Goal: Task Accomplishment & Management: Manage account settings

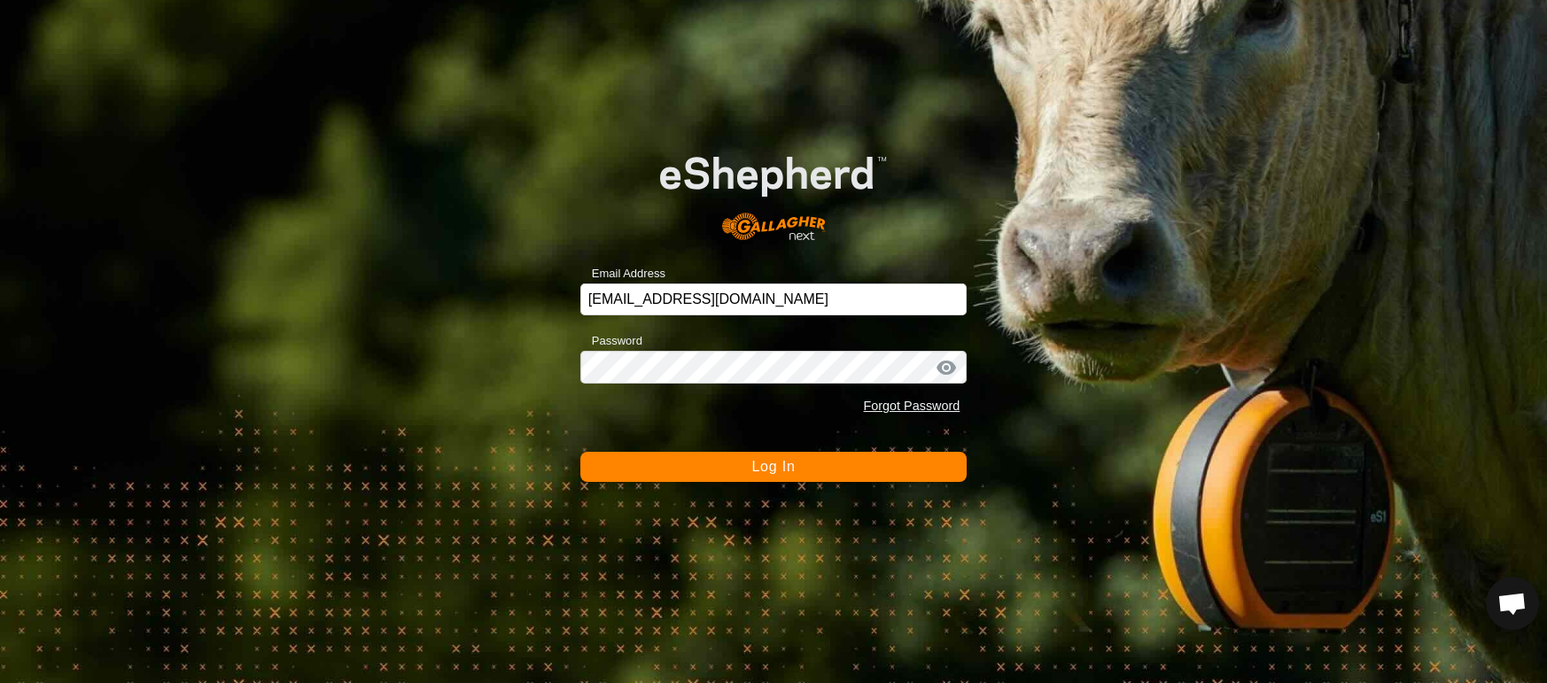
scroll to position [4304, 0]
click at [728, 484] on div "Email Address [EMAIL_ADDRESS][DOMAIN_NAME] Password Forgot Password Log In" at bounding box center [773, 341] width 1547 height 683
click at [727, 469] on button "Log In" at bounding box center [773, 467] width 387 height 30
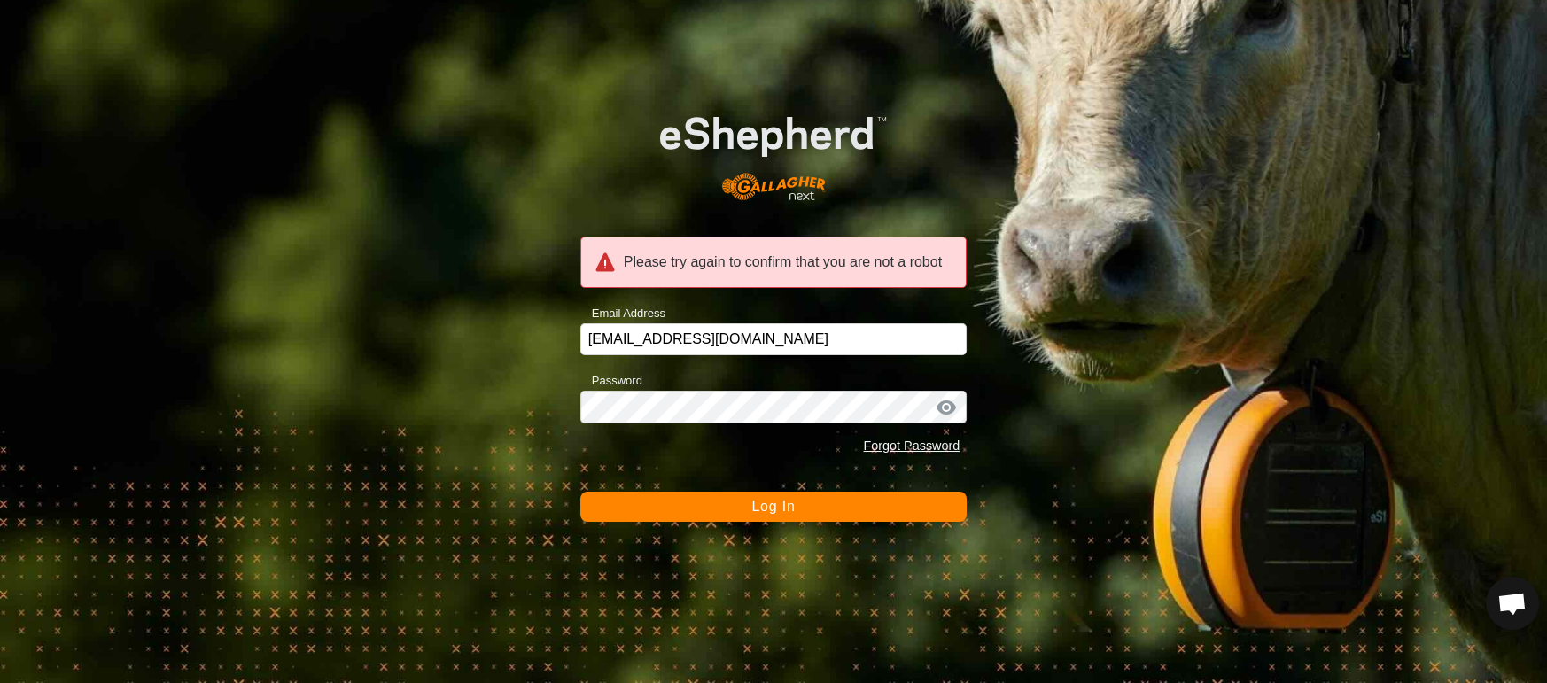
click at [727, 489] on form "Please try again to confirm that you are not a robot Email Address [EMAIL_ADDRE…" at bounding box center [773, 302] width 387 height 437
click at [724, 508] on button "Log In" at bounding box center [773, 507] width 387 height 30
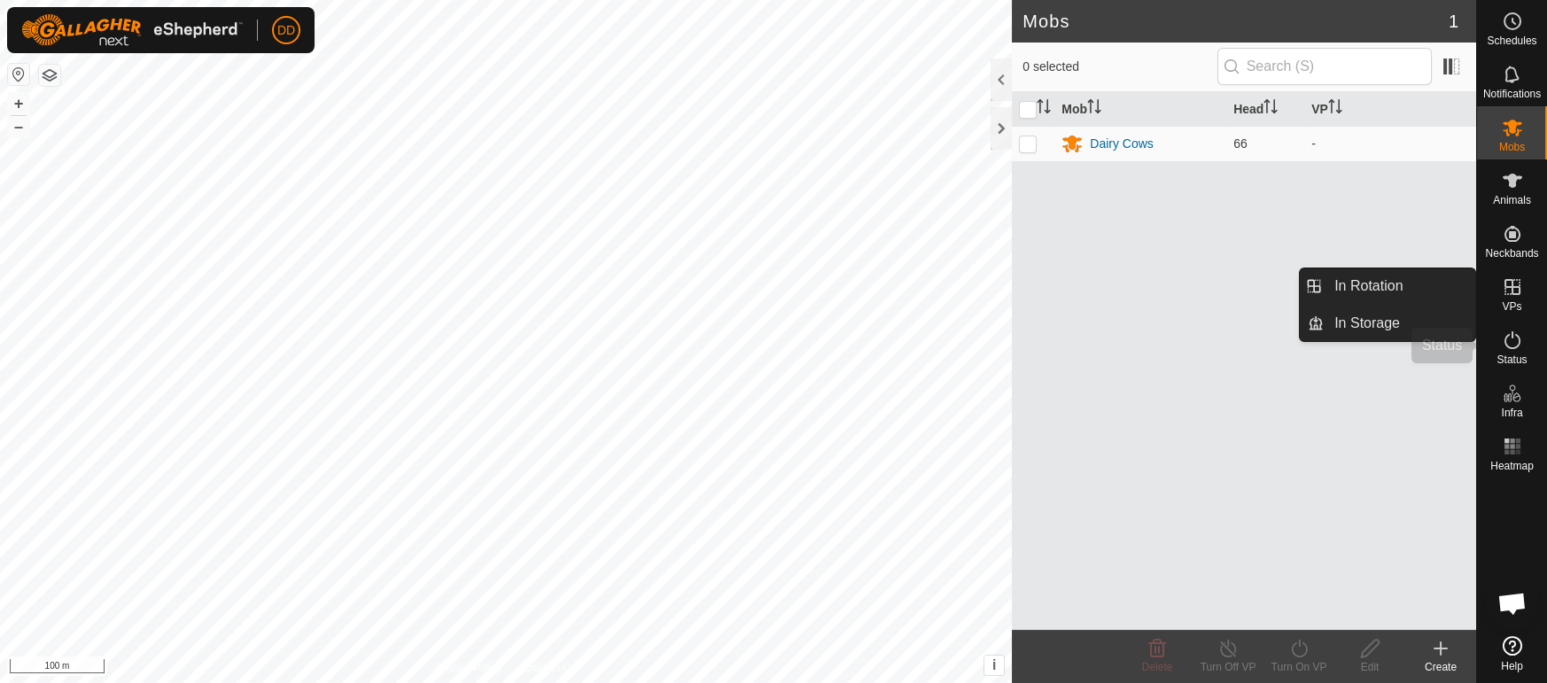
click at [1512, 342] on icon at bounding box center [1512, 340] width 21 height 21
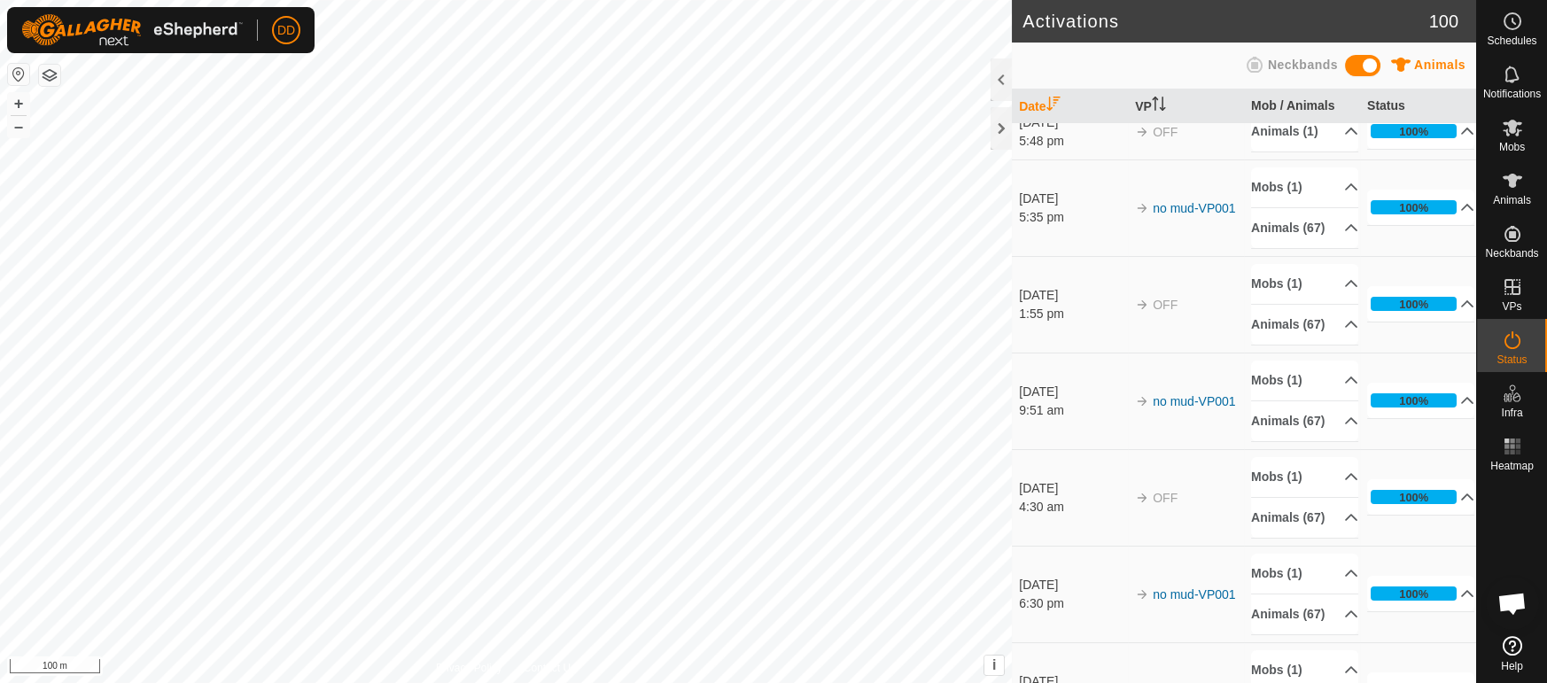
scroll to position [117, 0]
click at [1316, 517] on p-accordion-header "Animals (67)" at bounding box center [1304, 517] width 107 height 40
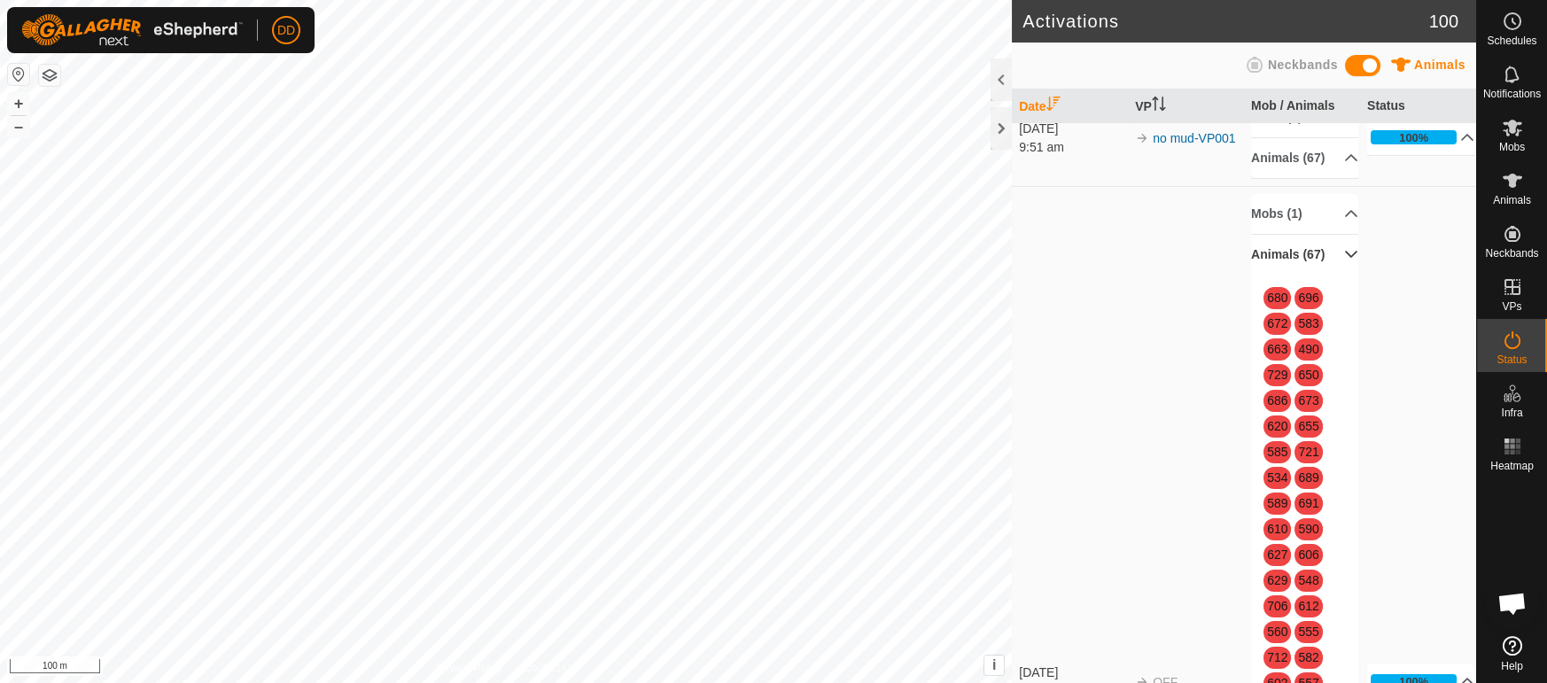
scroll to position [209, 0]
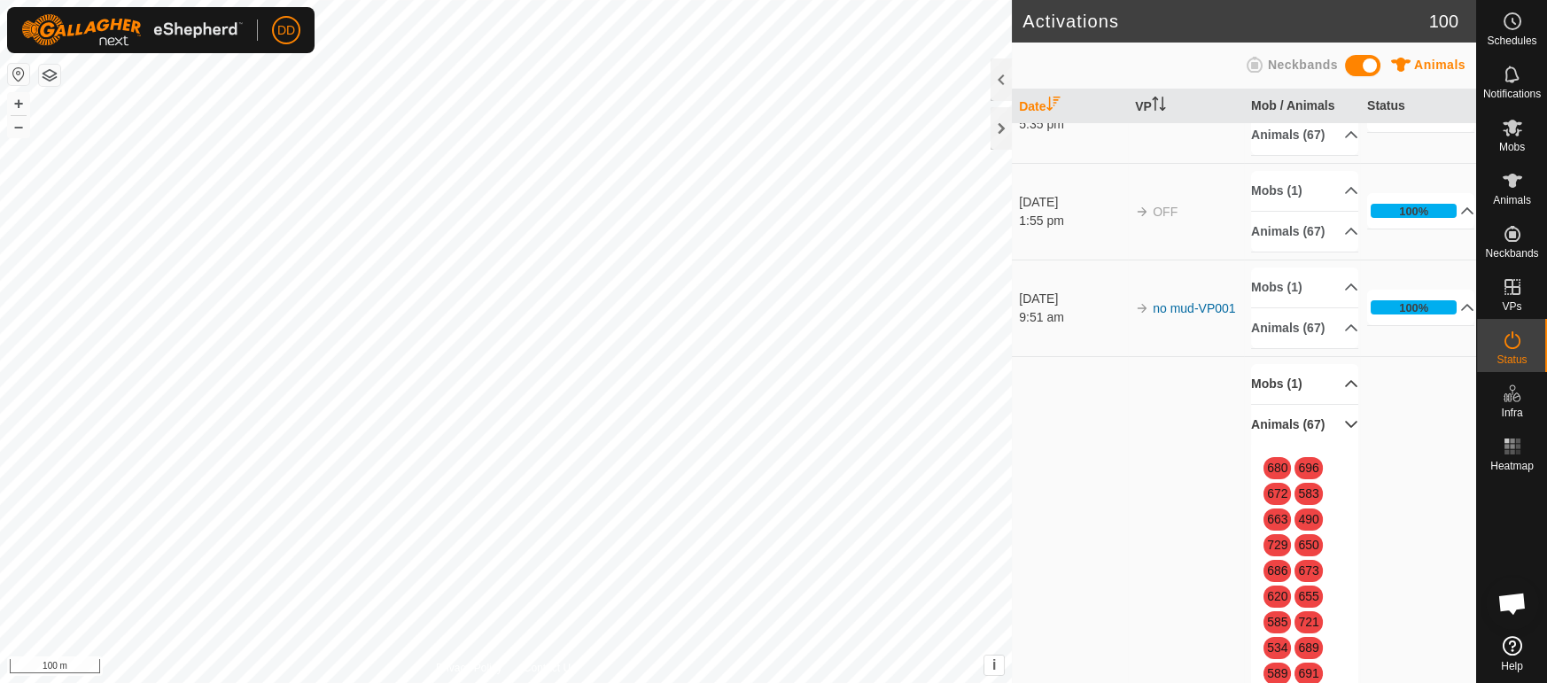
click at [1346, 384] on icon at bounding box center [1352, 383] width 12 height 7
click at [1344, 384] on p-accordion-header "Mobs (1)" at bounding box center [1304, 384] width 107 height 40
click at [1346, 422] on icon at bounding box center [1352, 424] width 12 height 7
